Goal: Information Seeking & Learning: Learn about a topic

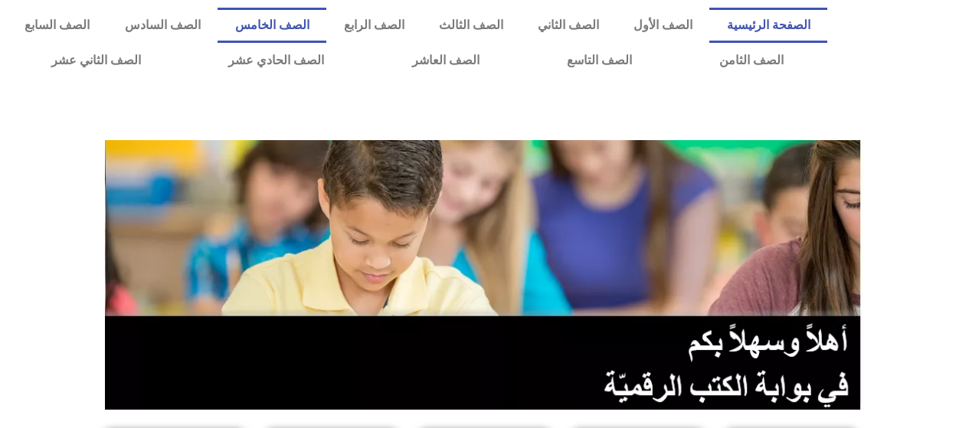
click at [326, 27] on link "الصف الخامس" at bounding box center [272, 25] width 109 height 35
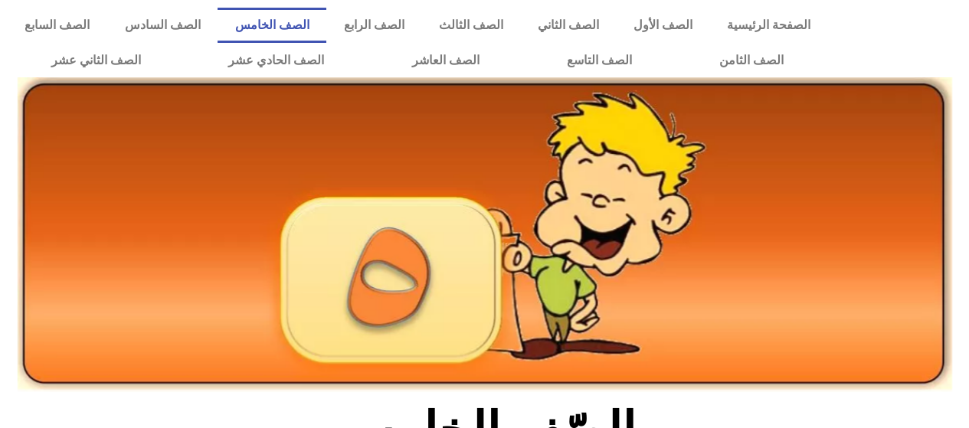
click at [326, 32] on link "الصف الخامس" at bounding box center [272, 25] width 109 height 35
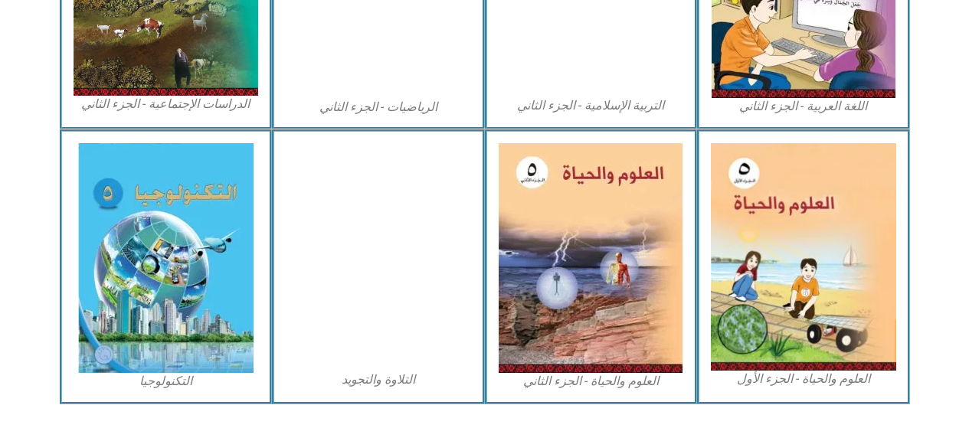
scroll to position [910, 0]
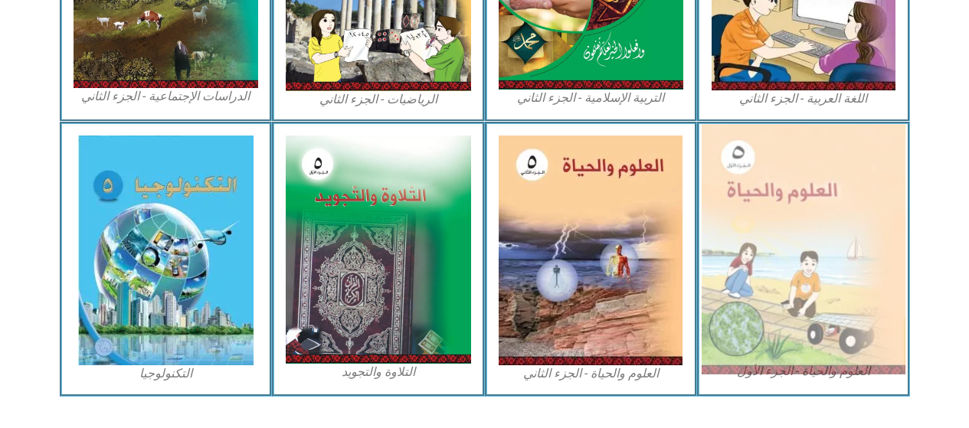
click at [766, 298] on img at bounding box center [804, 249] width 204 height 251
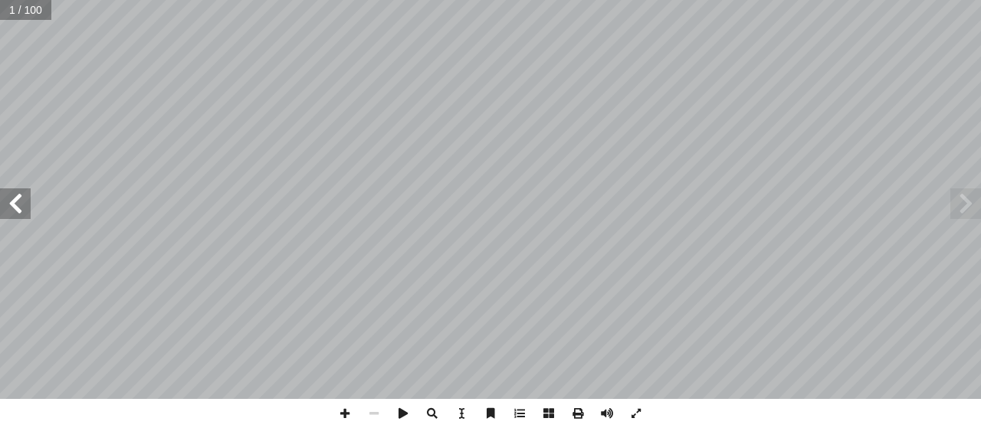
click at [12, 205] on span at bounding box center [15, 204] width 31 height 31
click at [8, 204] on span at bounding box center [15, 204] width 31 height 31
click at [13, 201] on span at bounding box center [15, 204] width 31 height 31
click at [4, 201] on span at bounding box center [15, 204] width 31 height 31
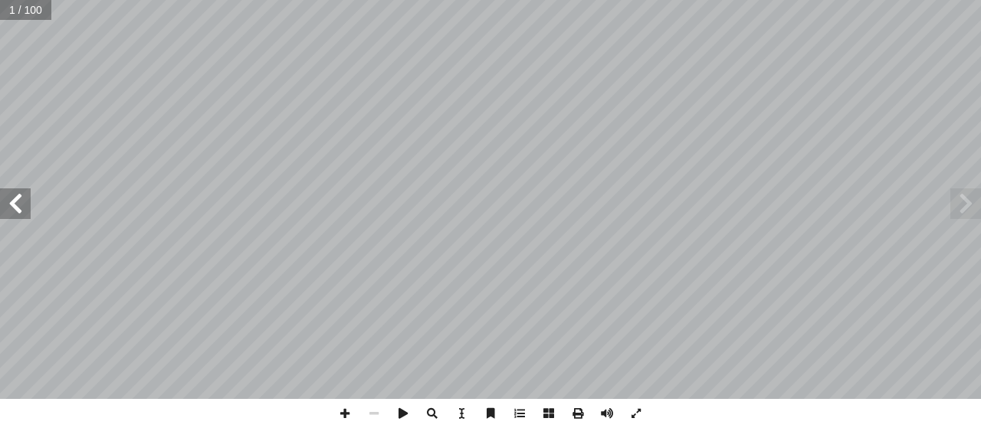
click at [12, 207] on span at bounding box center [15, 204] width 31 height 31
click at [8, 203] on span at bounding box center [15, 204] width 31 height 31
click at [20, 201] on span at bounding box center [15, 204] width 31 height 31
click at [18, 203] on span at bounding box center [15, 204] width 31 height 31
click at [174, 428] on div "١ 4 ة. ّ ة بكتيري ّ ة جاهزة لخلي ّ مي شريحة مجهري ّ عل ُ د بمساعدة م ِ شاه أ ا …" at bounding box center [490, 214] width 981 height 428
